Goal: Task Accomplishment & Management: Manage account settings

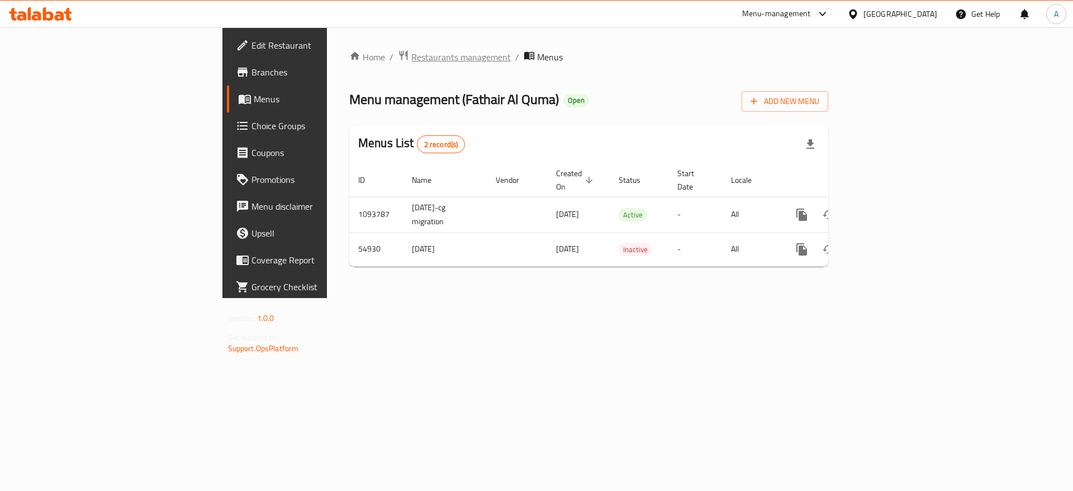
click at [411, 64] on span "Restaurants management" at bounding box center [460, 56] width 99 height 13
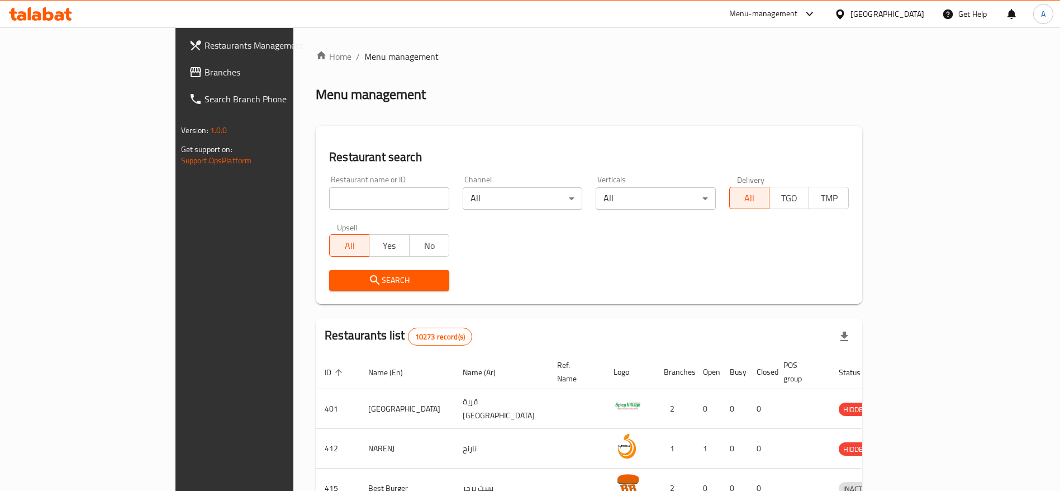
click at [910, 6] on div "[GEOGRAPHIC_DATA]" at bounding box center [879, 14] width 108 height 27
click at [897, 4] on div "[GEOGRAPHIC_DATA]" at bounding box center [879, 14] width 108 height 27
click at [846, 13] on icon at bounding box center [840, 14] width 12 height 12
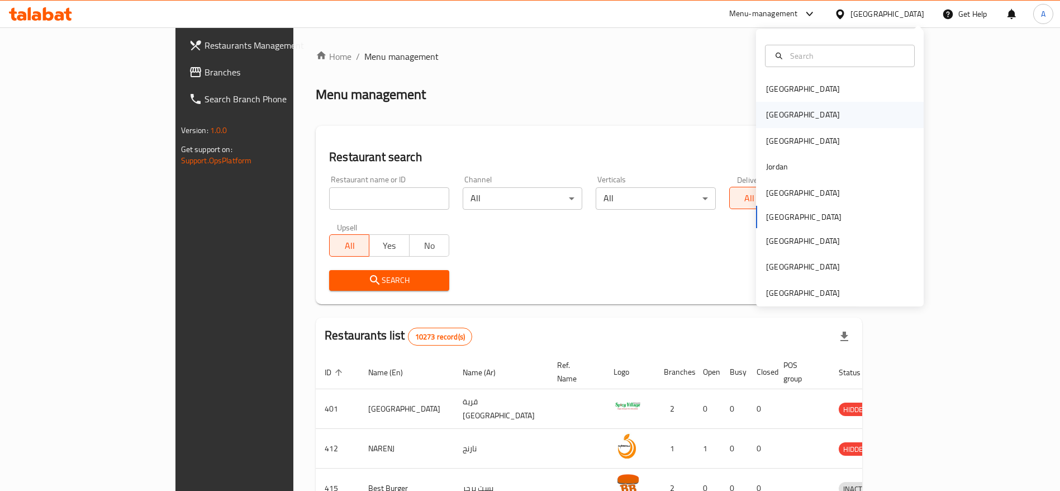
click at [778, 106] on div "[GEOGRAPHIC_DATA]" at bounding box center [803, 115] width 92 height 26
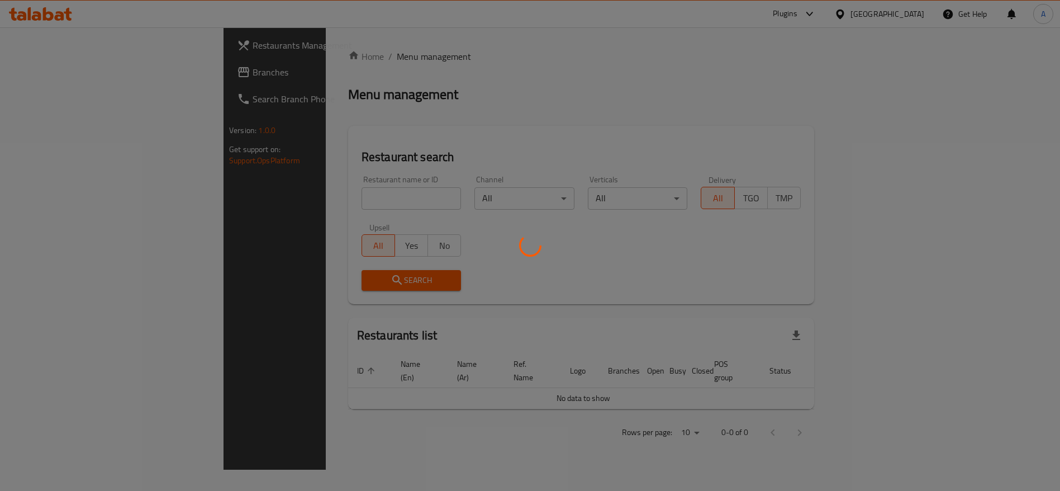
click at [284, 201] on div at bounding box center [530, 245] width 1060 height 491
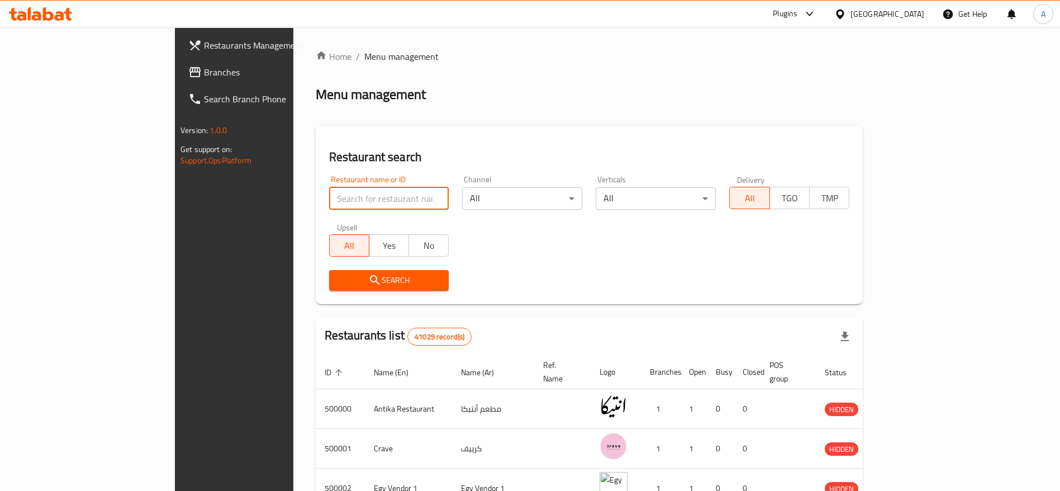
click at [329, 198] on input "search" at bounding box center [389, 198] width 120 height 22
type input "uncle [PERSON_NAME]"
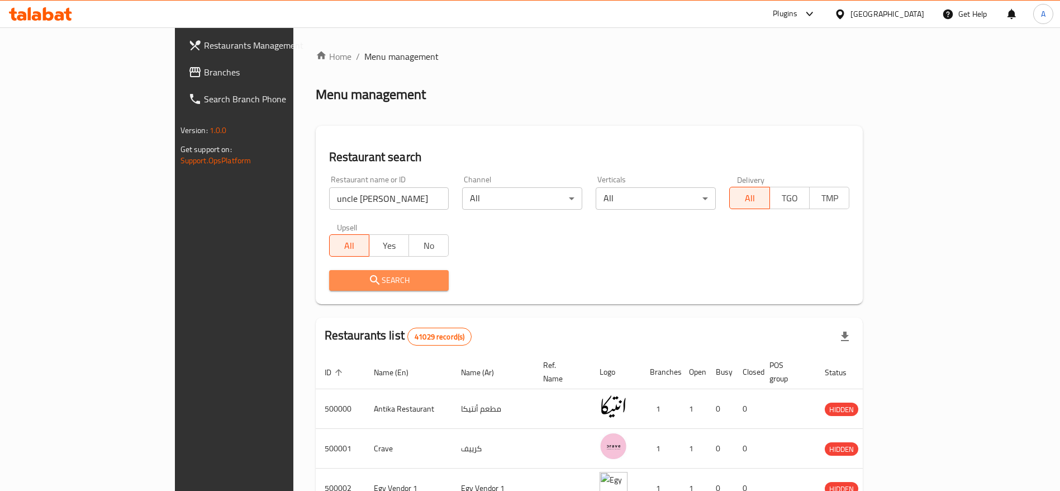
click at [353, 277] on span "Search" at bounding box center [389, 280] width 102 height 14
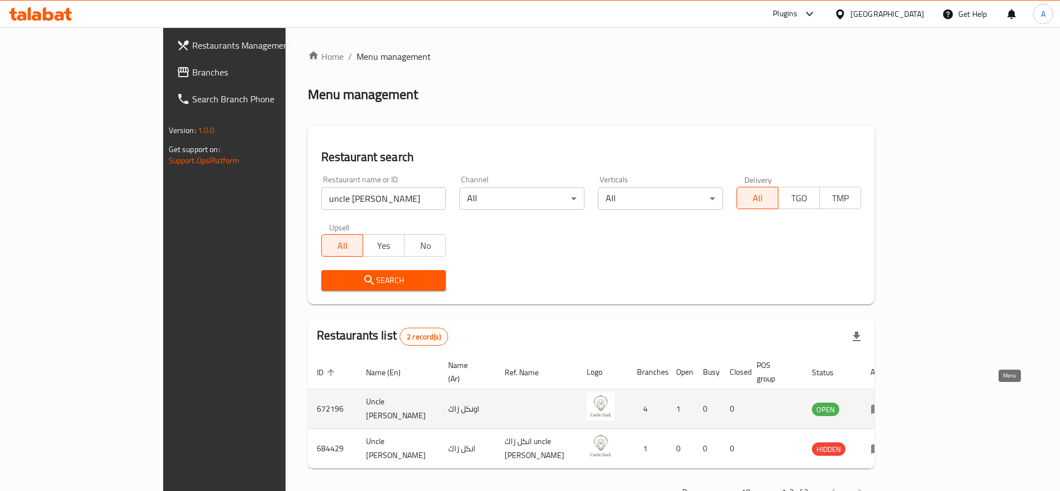
click at [891, 402] on link "enhanced table" at bounding box center [881, 408] width 21 height 13
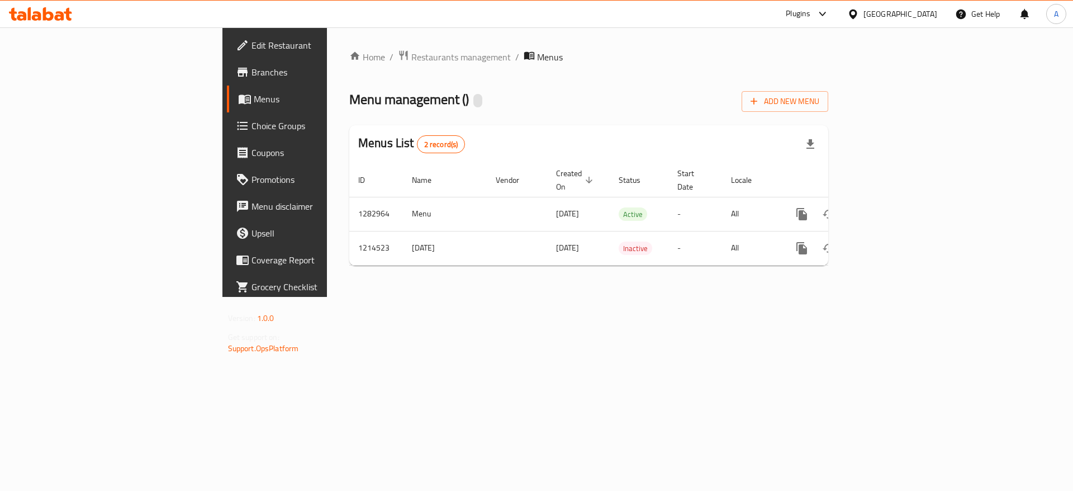
click at [251, 70] on span "Branches" at bounding box center [321, 71] width 141 height 13
